Goal: Transaction & Acquisition: Download file/media

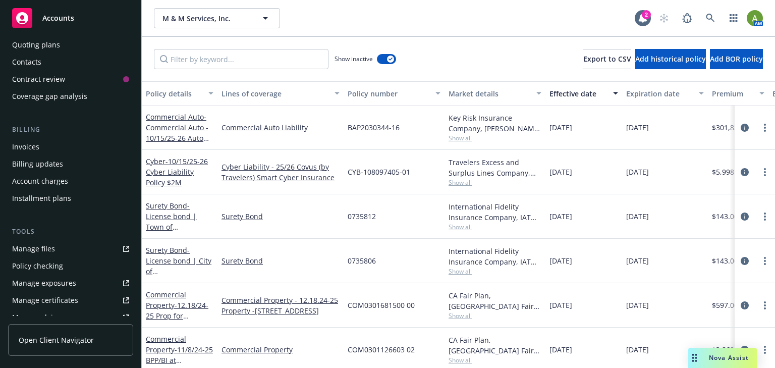
scroll to position [121, 0]
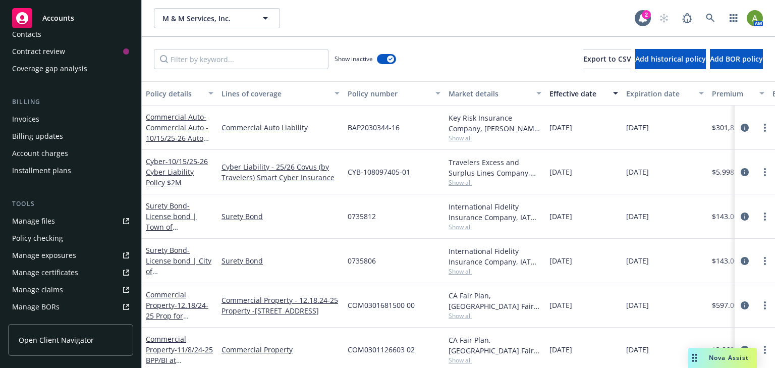
click at [34, 224] on div "Manage files" at bounding box center [33, 221] width 43 height 16
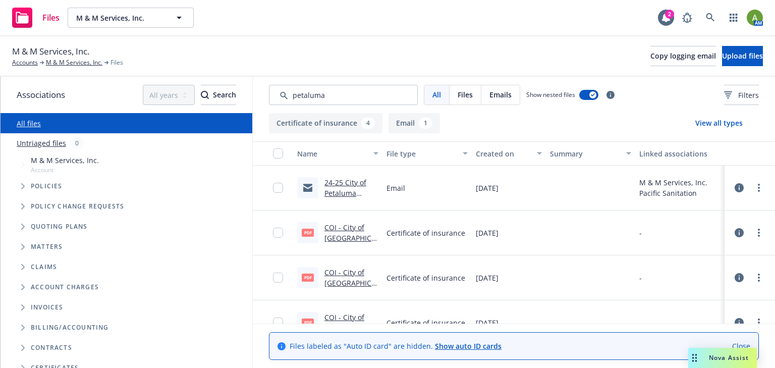
type input "petaluma"
click at [346, 190] on link "24-25 City of Petaluma Certificate Approved" at bounding box center [345, 197] width 42 height 41
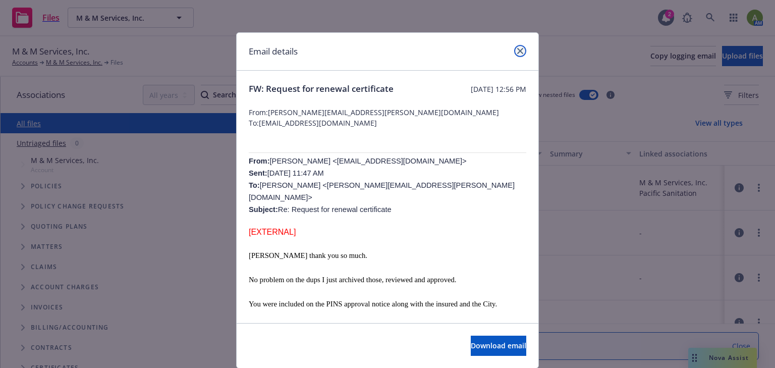
click at [514, 47] on link "close" at bounding box center [520, 51] width 12 height 12
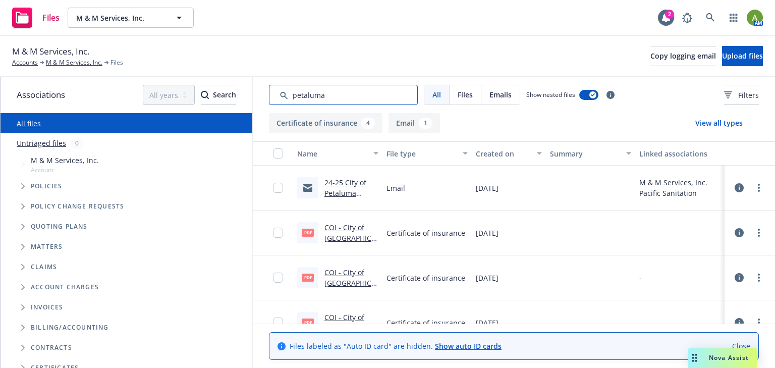
click at [335, 96] on input "Search by keyword..." at bounding box center [343, 95] width 149 height 20
drag, startPoint x: 335, startPoint y: 97, endPoint x: 52, endPoint y: 117, distance: 283.1
click at [54, 119] on div "Associations All years 2027 2026 2025 2024 2023 2022 2021 2020 2019 2018 2017 2…" at bounding box center [388, 222] width 774 height 291
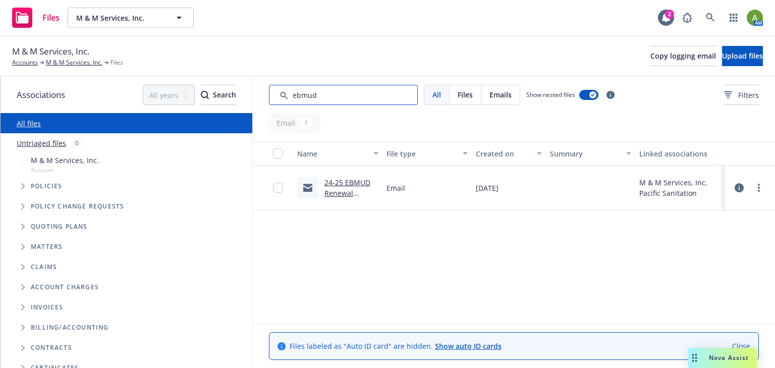
type input "ebmud"
click at [335, 190] on link "24-25 EBMUD Renewal Certificates drafted and sent to EBMUD (use their forms)" at bounding box center [349, 213] width 50 height 73
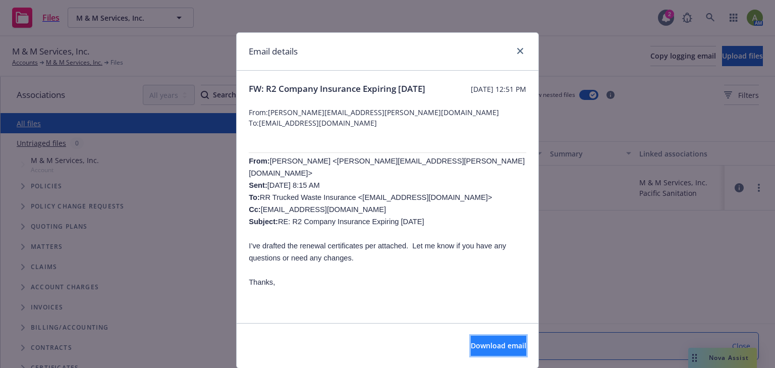
click at [470, 344] on span "Download email" at bounding box center [497, 345] width 55 height 10
click at [517, 50] on icon "close" at bounding box center [520, 51] width 6 height 6
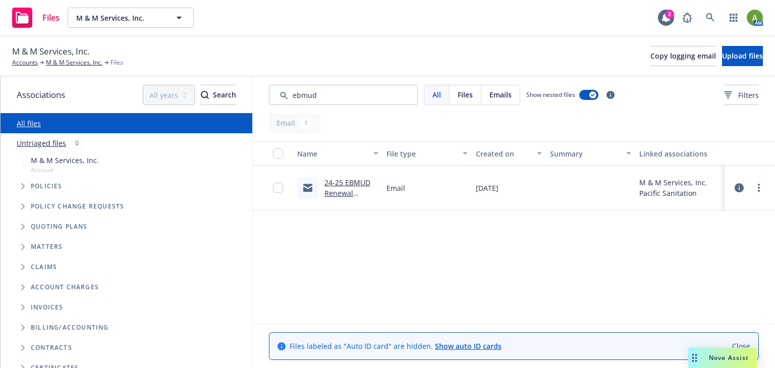
click at [333, 186] on link "24-25 EBMUD Renewal Certificates drafted and sent to EBMUD (use their forms)" at bounding box center [349, 213] width 50 height 73
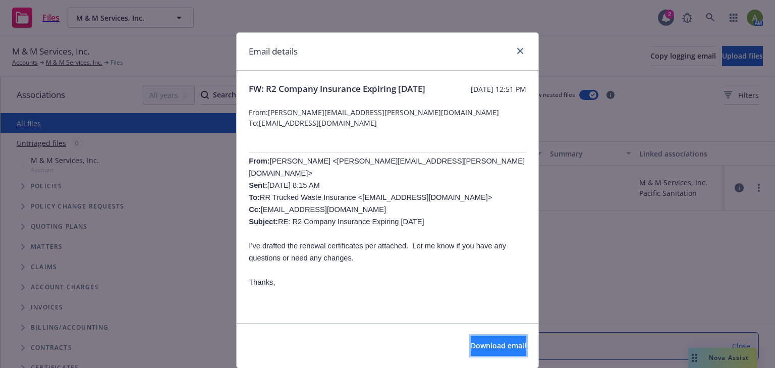
click at [495, 350] on button "Download email" at bounding box center [497, 345] width 55 height 20
click at [517, 50] on icon "close" at bounding box center [520, 51] width 6 height 6
